Goal: Navigation & Orientation: Find specific page/section

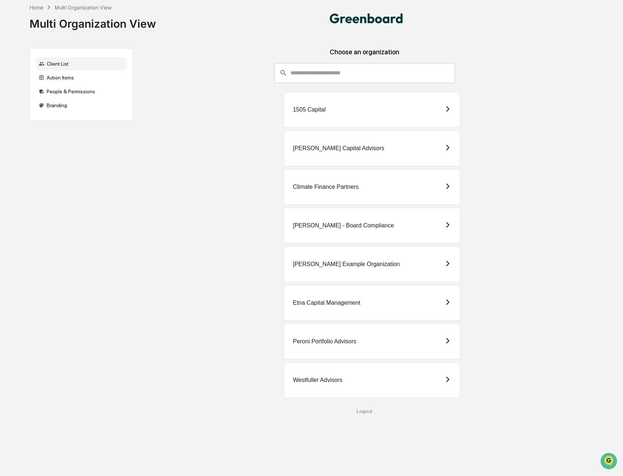
click at [379, 304] on div "Etna Capital Management" at bounding box center [372, 303] width 176 height 36
click at [327, 349] on div "Peroni Portfolio Advisors" at bounding box center [372, 342] width 176 height 36
